Goal: Download file/media

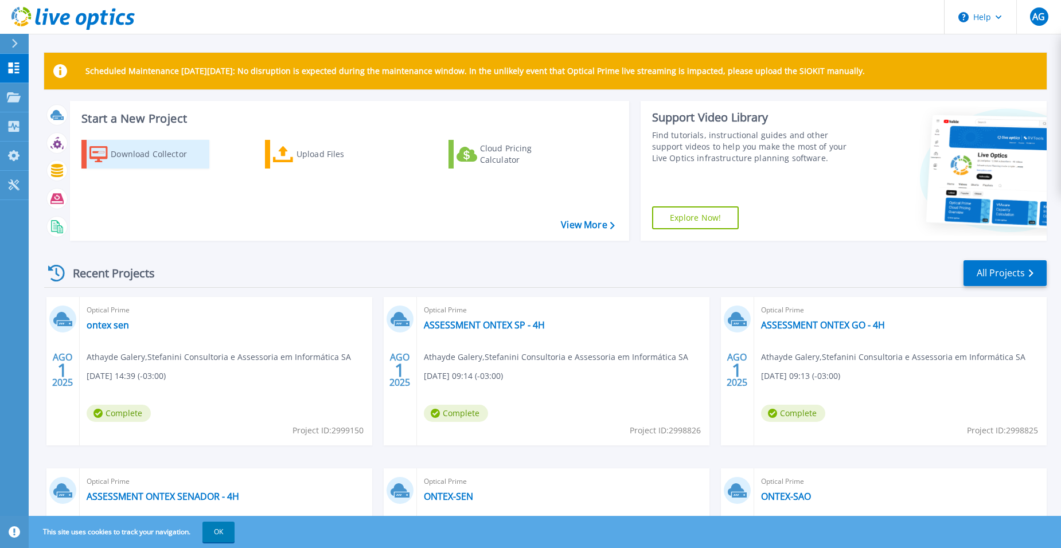
click at [153, 160] on div "Download Collector" at bounding box center [157, 154] width 92 height 23
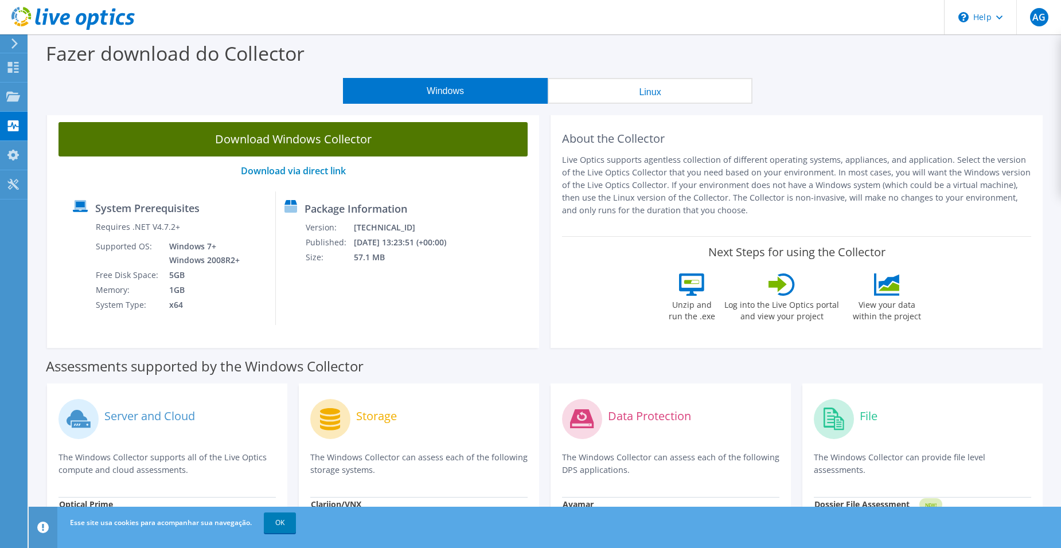
click at [339, 147] on link "Download Windows Collector" at bounding box center [293, 139] width 469 height 34
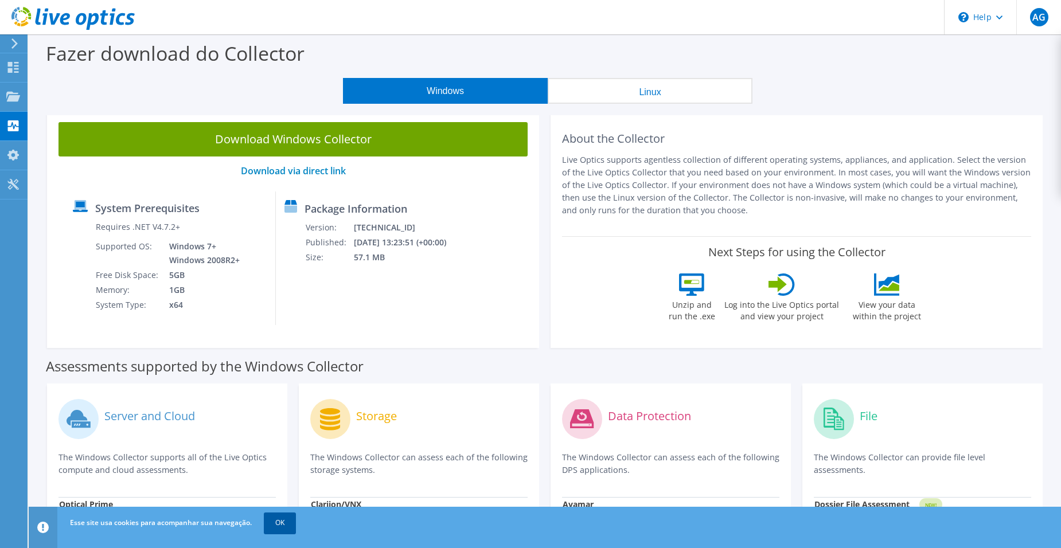
click at [284, 525] on link "OK" at bounding box center [280, 523] width 32 height 21
